Goal: Information Seeking & Learning: Check status

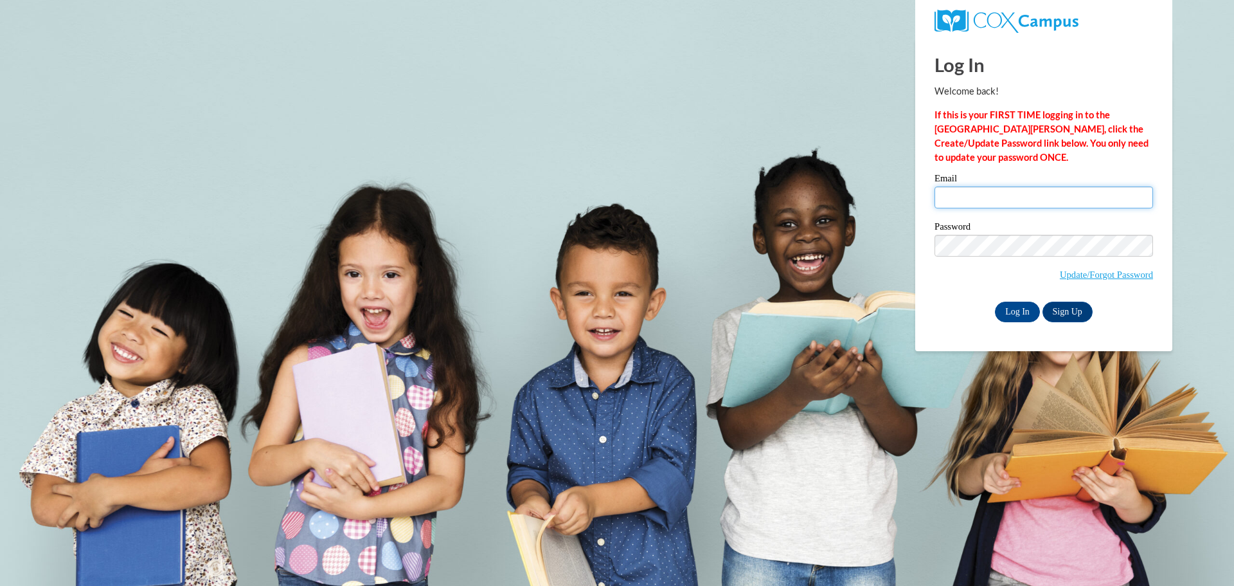
click at [993, 199] on input "Email" at bounding box center [1044, 197] width 219 height 22
type input "[EMAIL_ADDRESS][DOMAIN_NAME]"
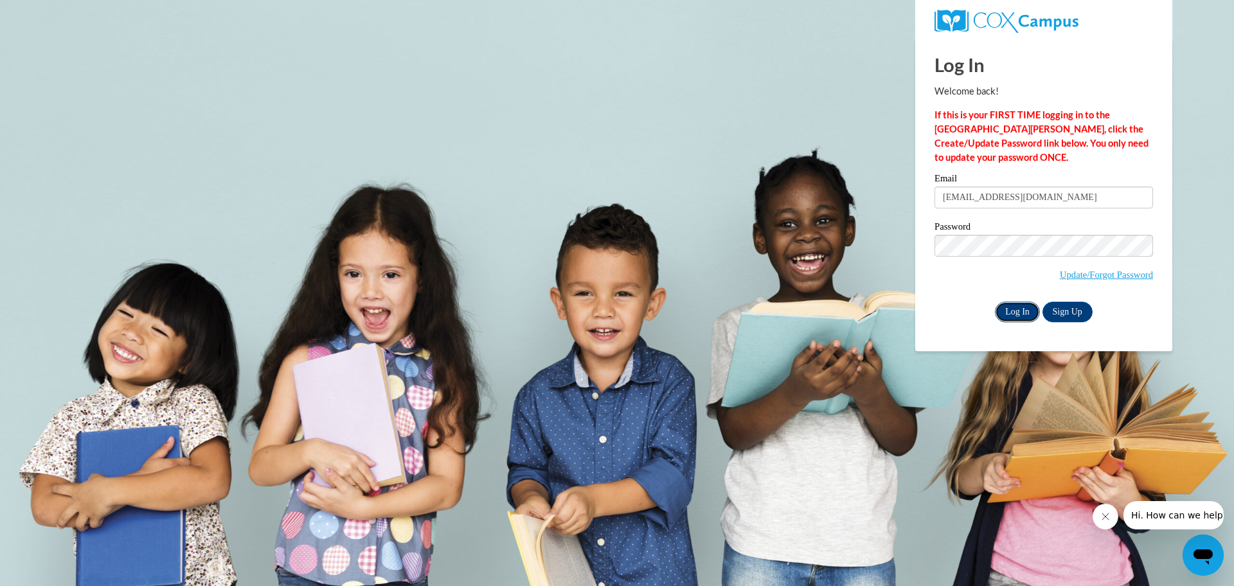
click at [1005, 303] on input "Log In" at bounding box center [1017, 312] width 45 height 21
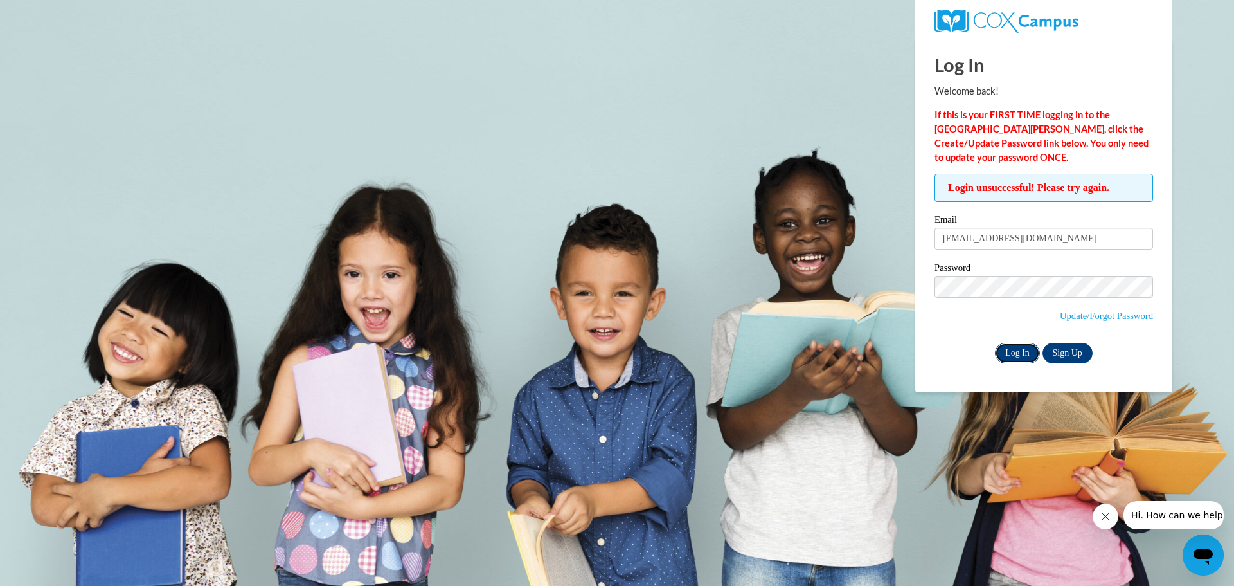
click at [1020, 348] on input "Log In" at bounding box center [1017, 353] width 45 height 21
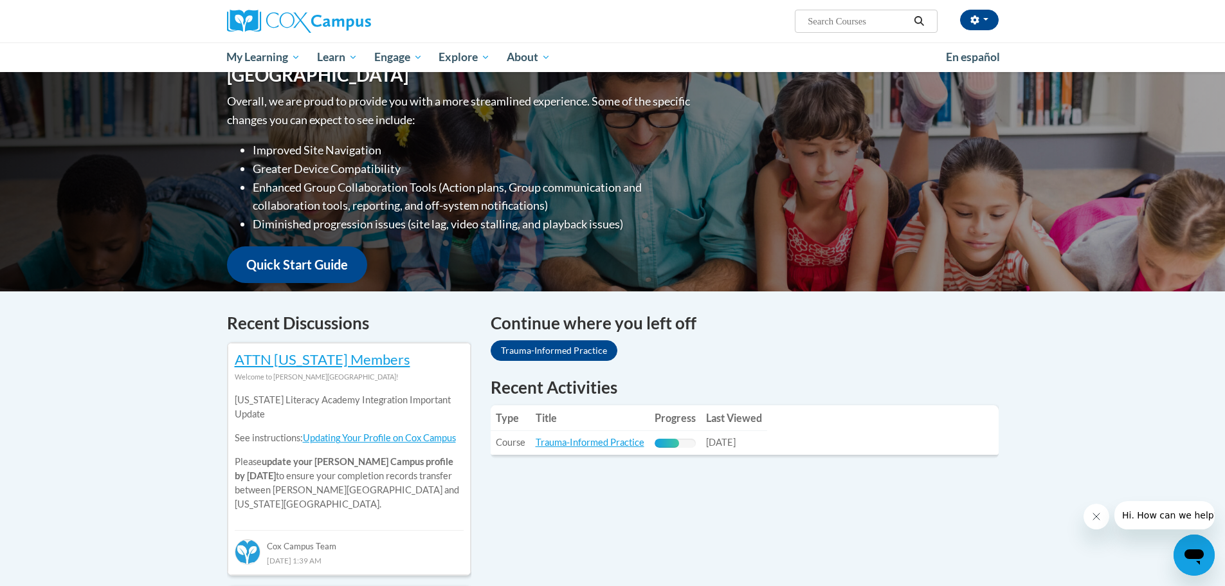
scroll to position [257, 0]
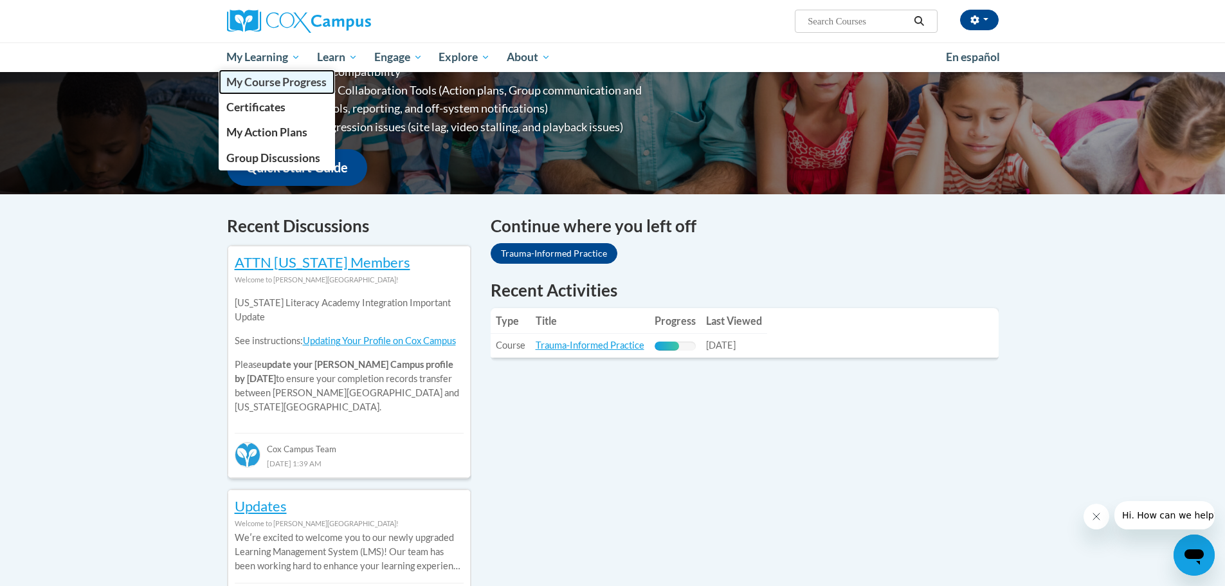
click at [264, 78] on span "My Course Progress" at bounding box center [276, 82] width 100 height 14
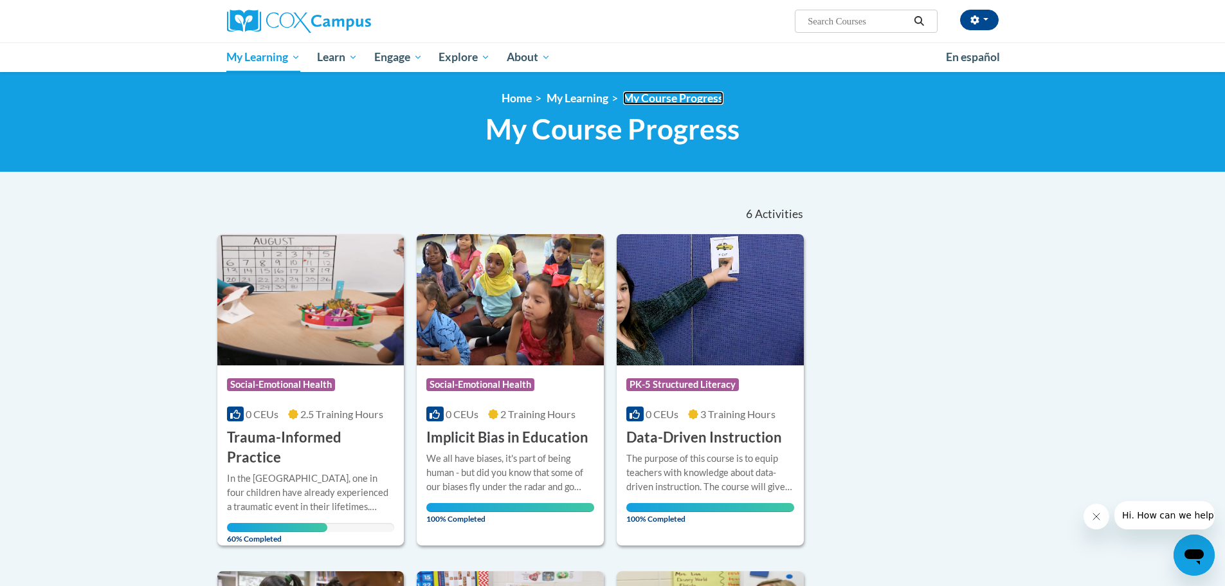
click at [659, 98] on link "My Course Progress" at bounding box center [673, 98] width 100 height 14
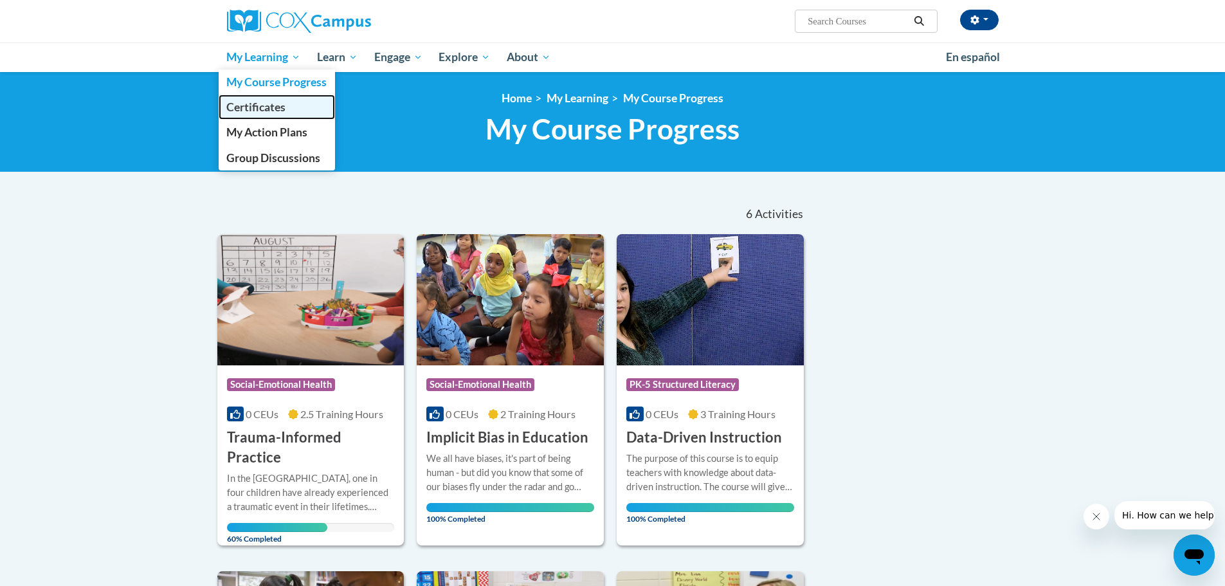
click at [255, 109] on span "Certificates" at bounding box center [255, 107] width 59 height 14
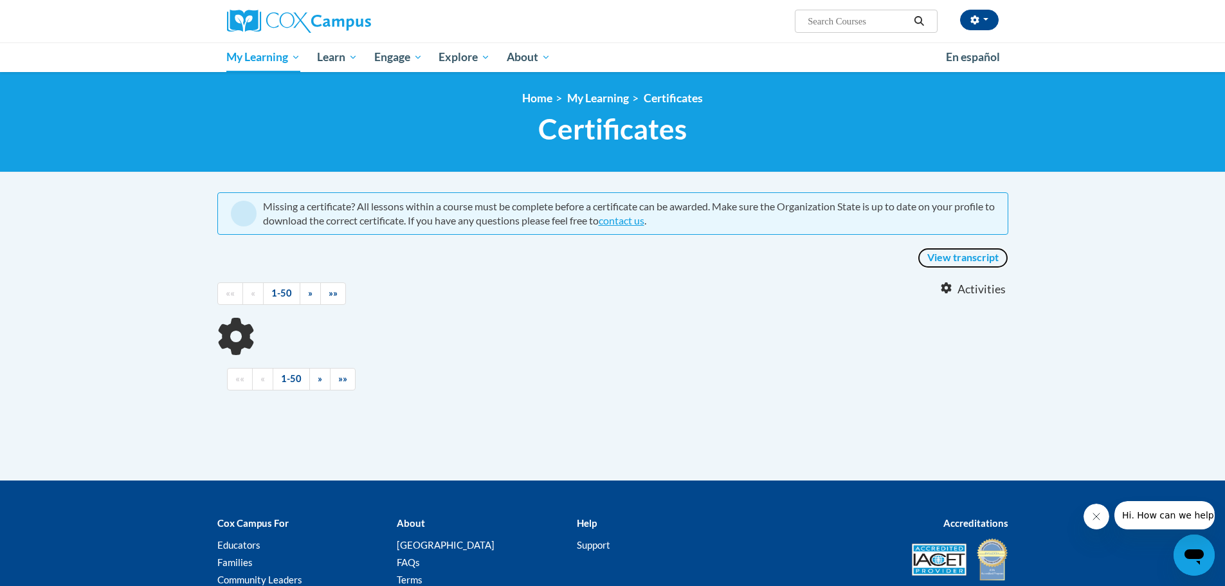
click at [960, 255] on link "View transcript" at bounding box center [962, 258] width 91 height 21
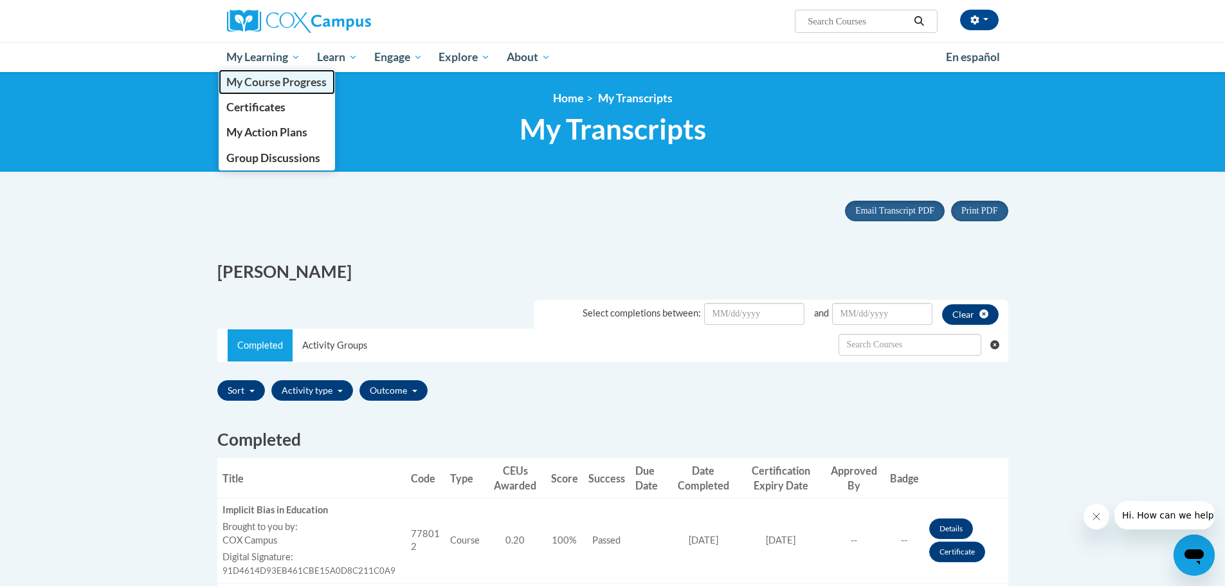
click at [259, 78] on span "My Course Progress" at bounding box center [276, 82] width 100 height 14
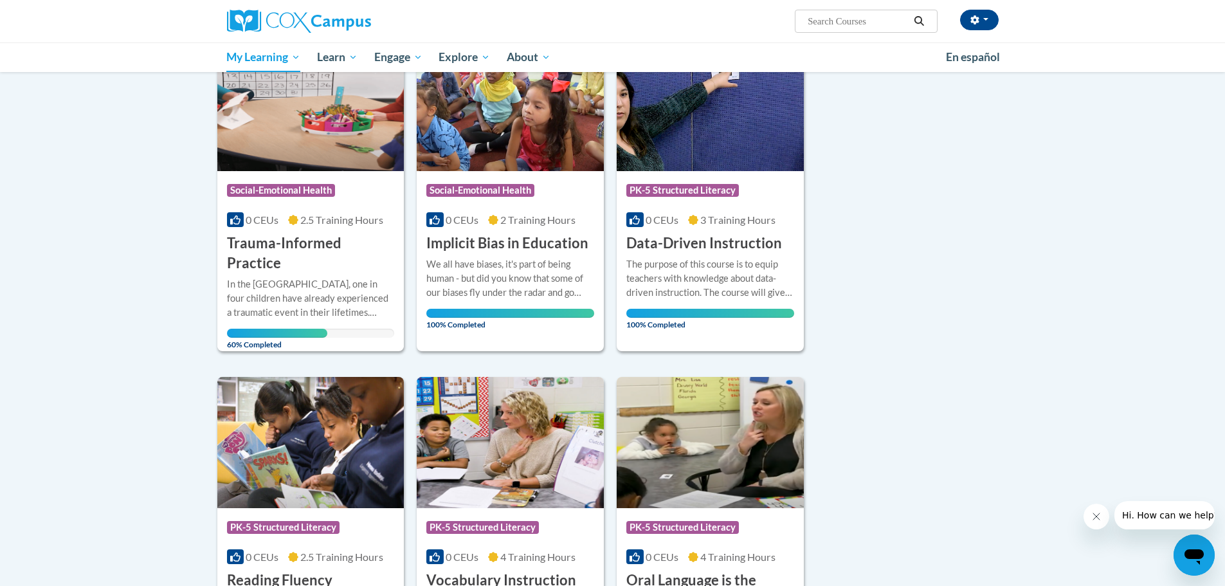
scroll to position [193, 0]
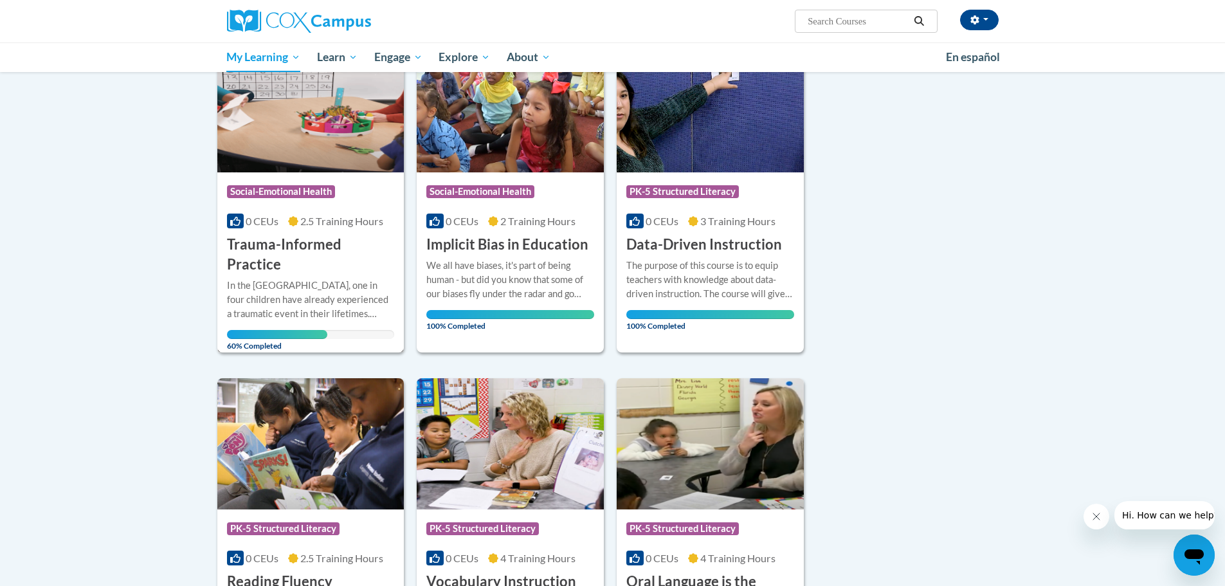
click at [345, 248] on h3 "Trauma-Informed Practice" at bounding box center [311, 255] width 168 height 40
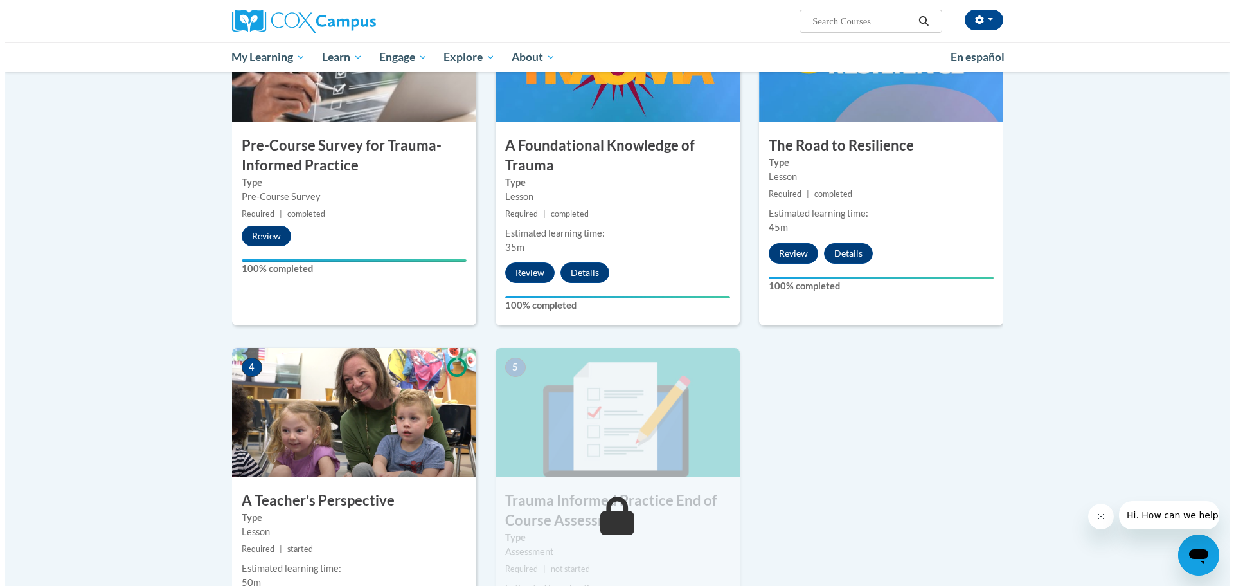
scroll to position [514, 0]
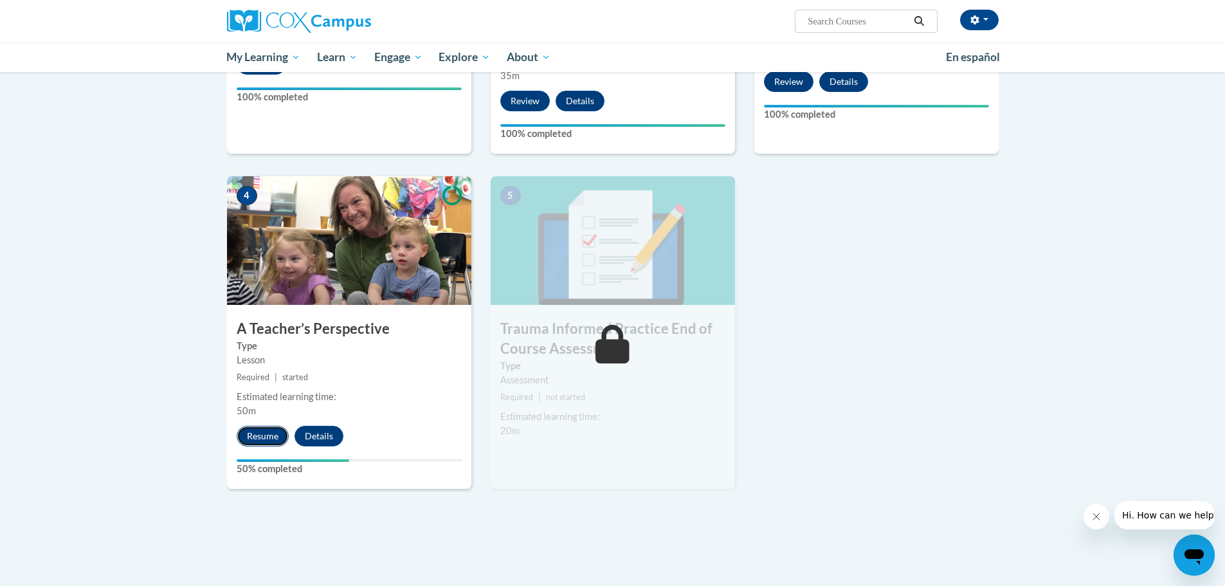
click at [274, 433] on button "Resume" at bounding box center [263, 436] width 52 height 21
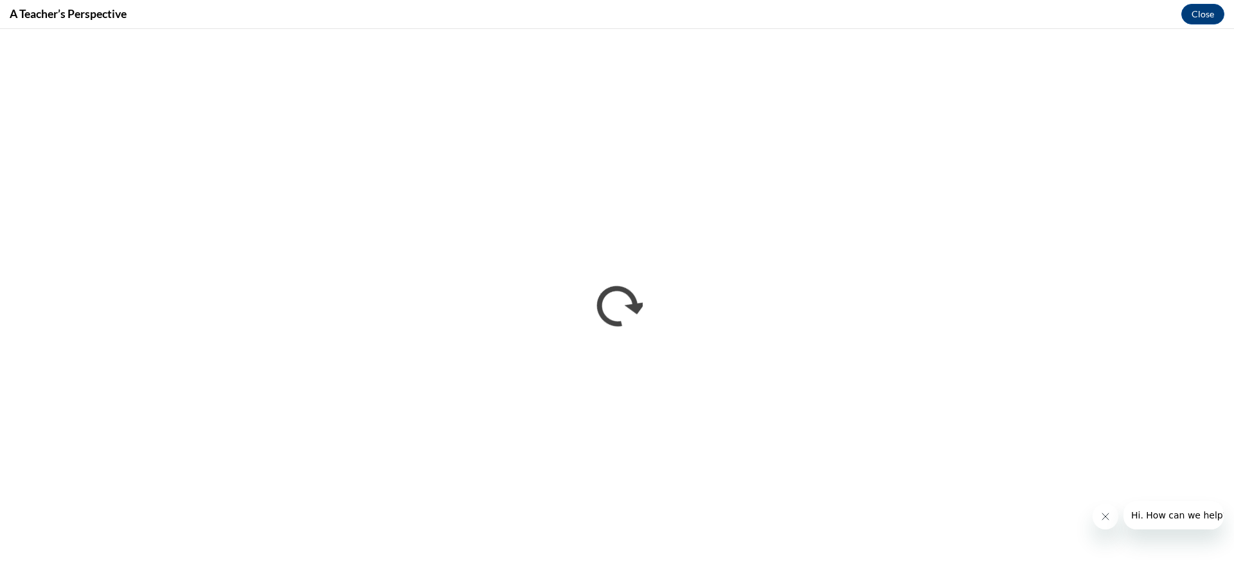
scroll to position [0, 0]
